Goal: Navigation & Orientation: Find specific page/section

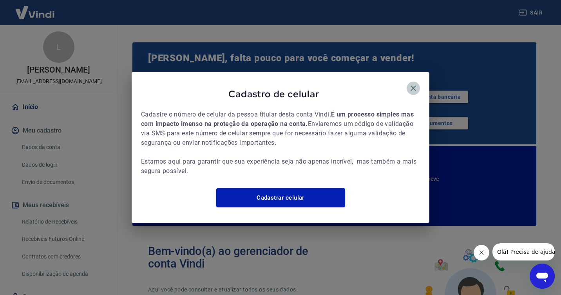
click at [410, 85] on icon "button" at bounding box center [413, 87] width 9 height 9
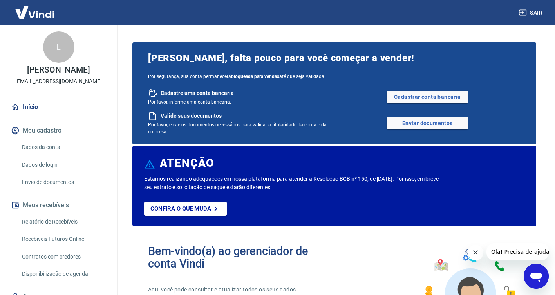
click at [53, 116] on link "Início" at bounding box center [58, 106] width 98 height 17
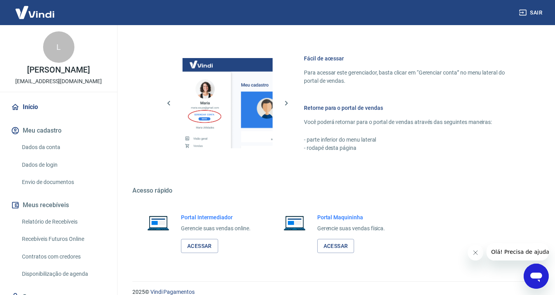
scroll to position [517, 0]
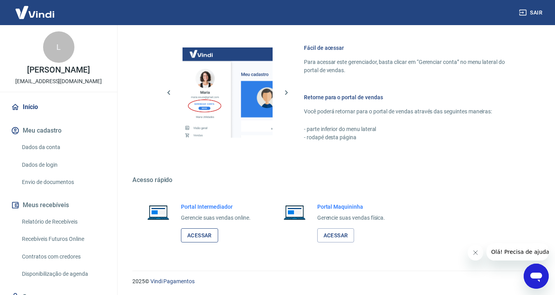
click at [203, 233] on link "Acessar" at bounding box center [199, 235] width 37 height 15
